Goal: Check status: Check status

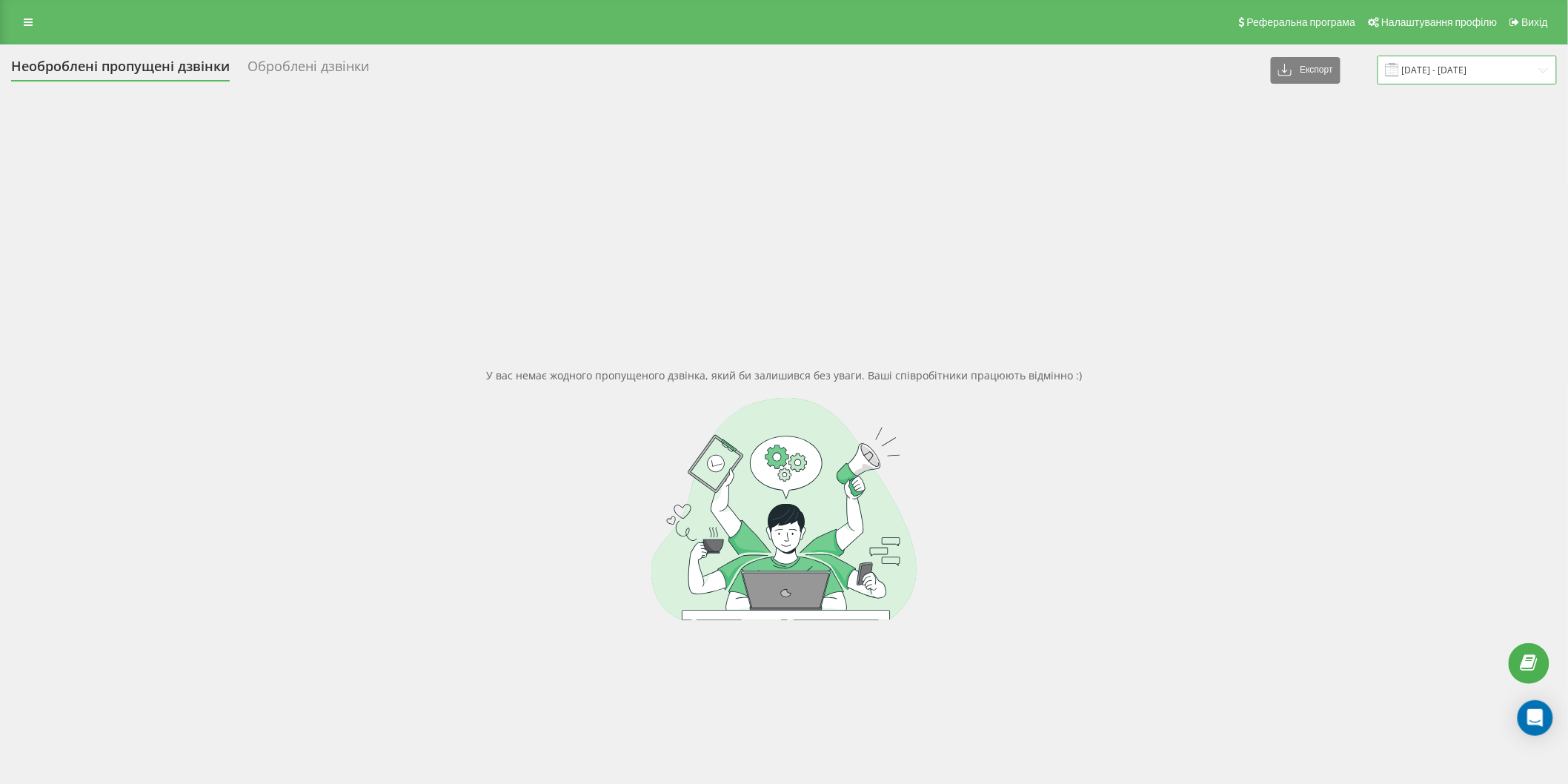
click at [1478, 73] on input "[DATE] - [DATE]" at bounding box center [1467, 70] width 179 height 29
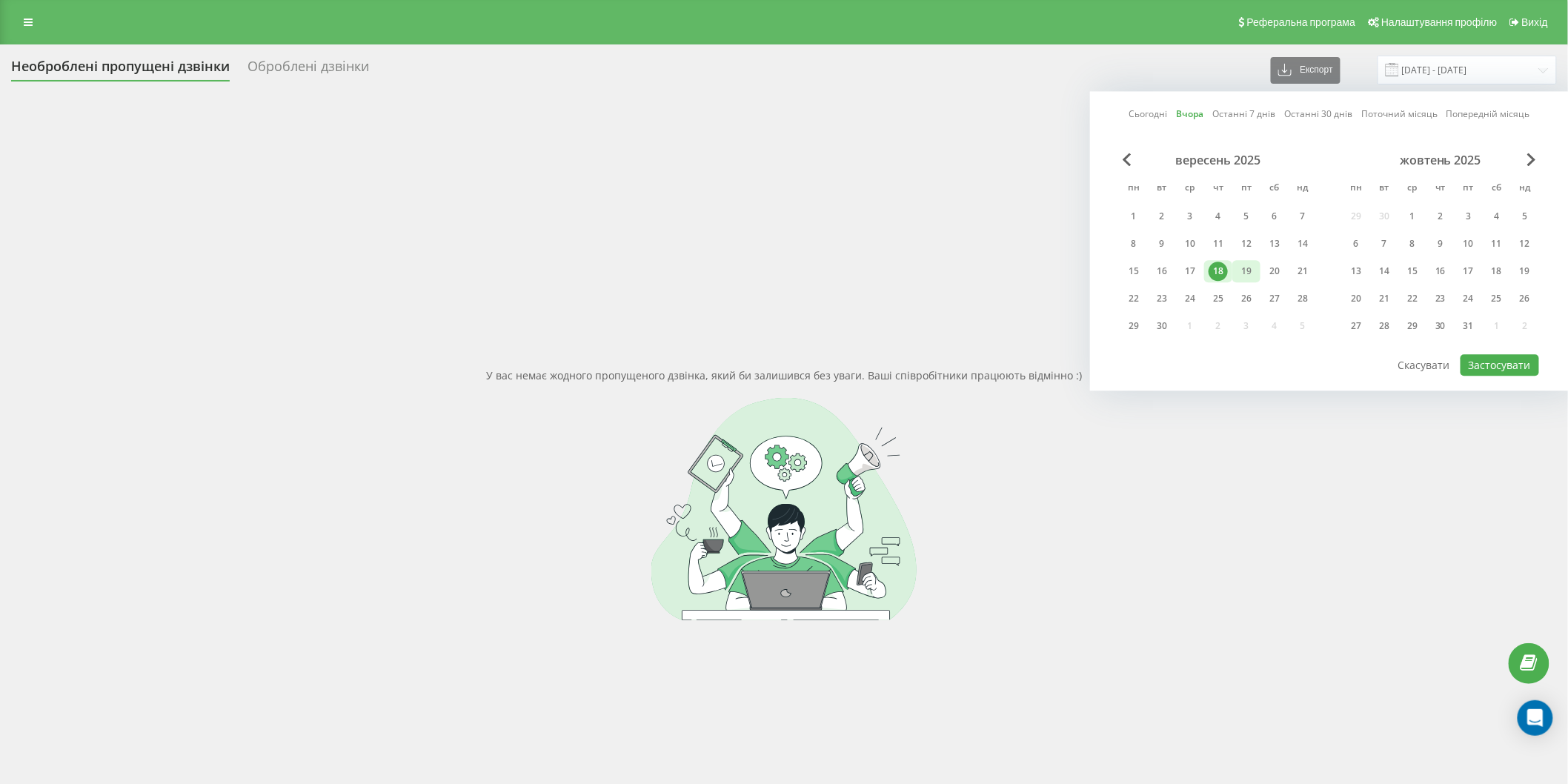
click at [1250, 272] on div "19" at bounding box center [1246, 271] width 19 height 19
click at [1506, 361] on button "Застосувати" at bounding box center [1499, 365] width 79 height 22
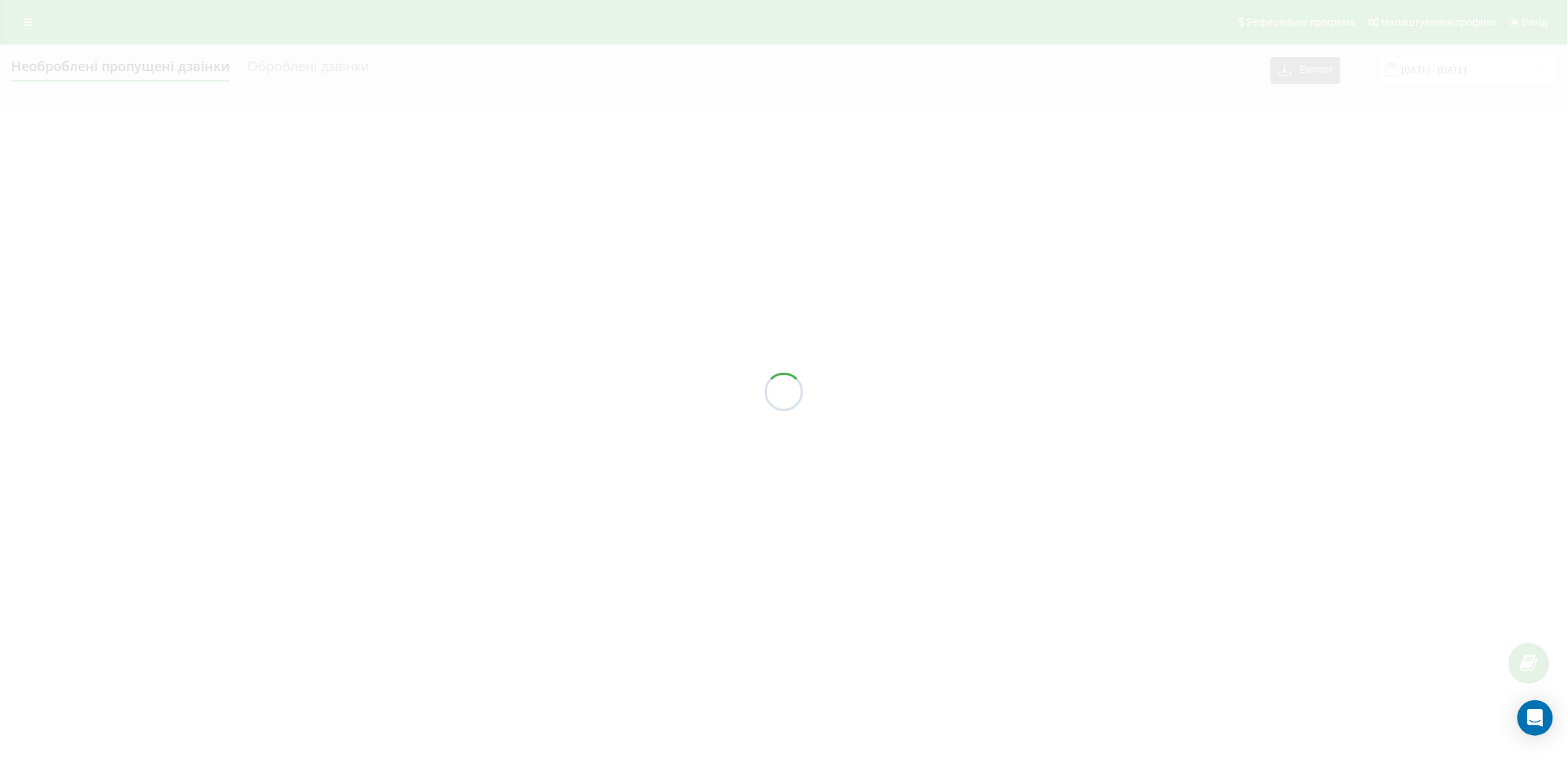
type input "[DATE] - [DATE]"
